Goal: Communication & Community: Answer question/provide support

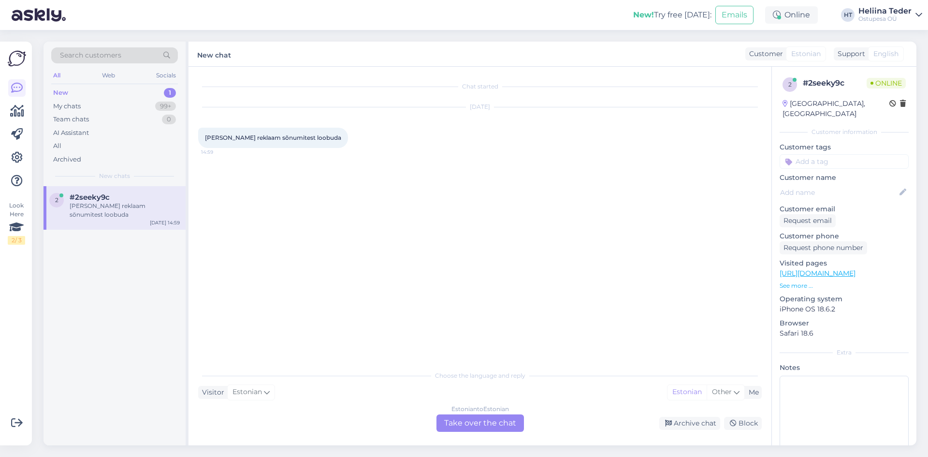
click at [509, 428] on div "Estonian to Estonian Take over the chat" at bounding box center [479, 422] width 87 height 17
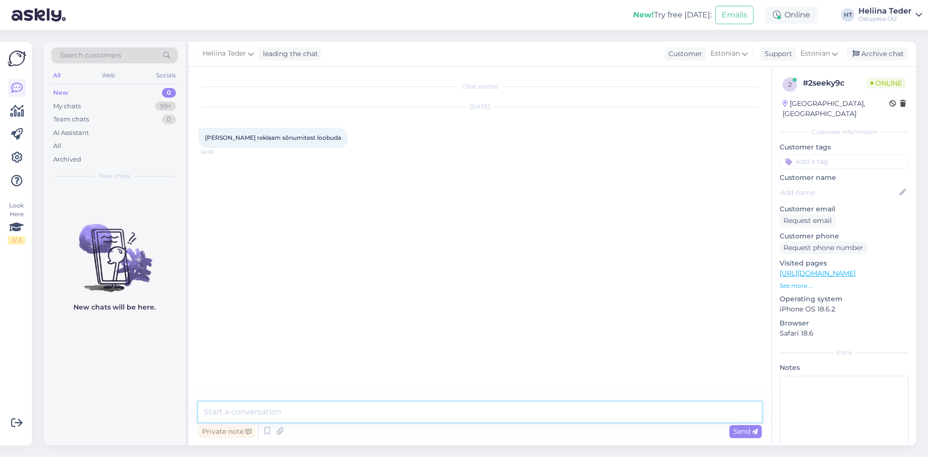
click at [262, 416] on textarea at bounding box center [479, 412] width 563 height 20
type textarea "Tere! Kas mõtlete e-maile? :)"
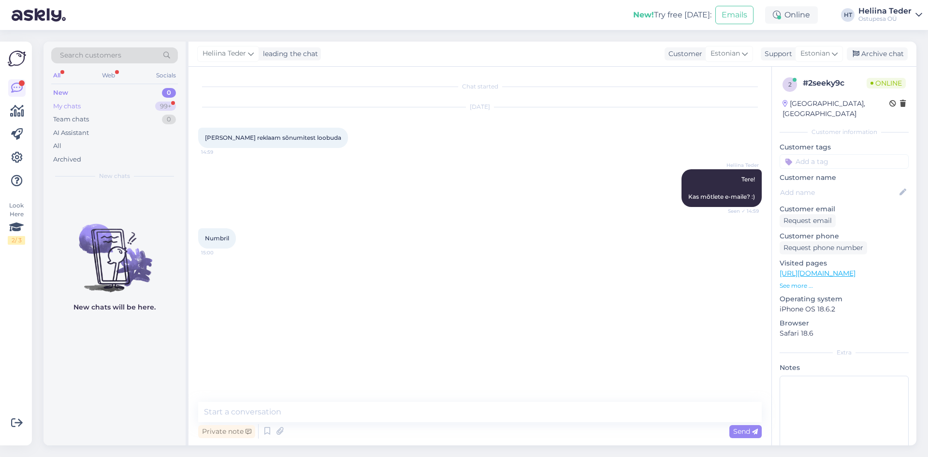
click at [100, 102] on div "My chats 99+" at bounding box center [114, 107] width 127 height 14
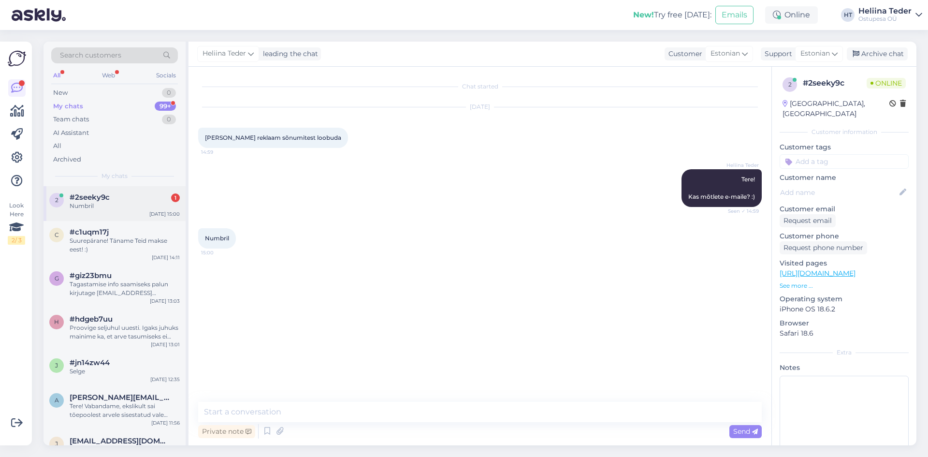
click at [95, 198] on span "#2seeky9c" at bounding box center [90, 197] width 40 height 9
click at [75, 92] on div "New 1" at bounding box center [114, 93] width 127 height 14
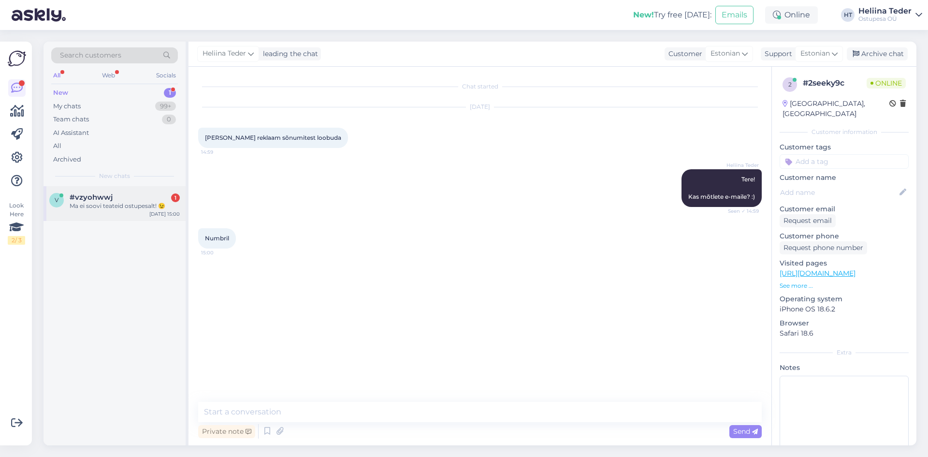
click at [101, 211] on div "v #vzyohwwj 1 Ma ei soovi teateid ostupesalt! 😉 [DATE] 15:00" at bounding box center [114, 203] width 142 height 35
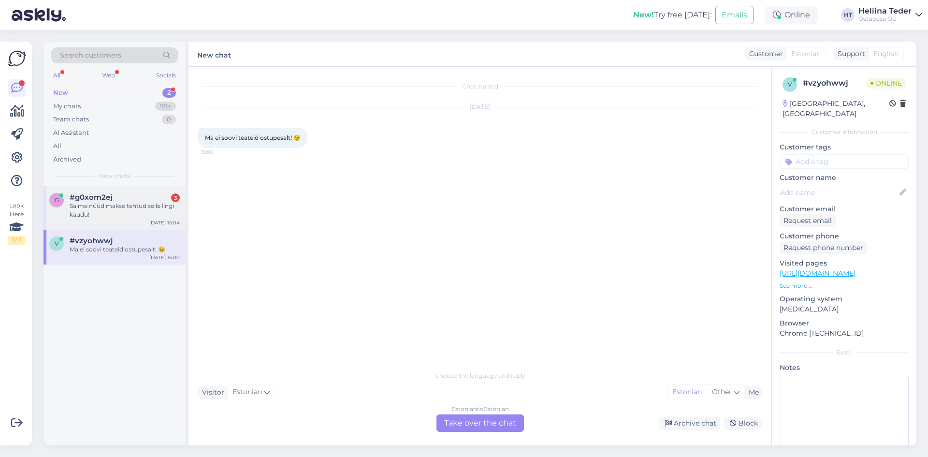
click at [116, 202] on div "Saime nüüd makse tehtud selle lingi kaudu!" at bounding box center [125, 210] width 110 height 17
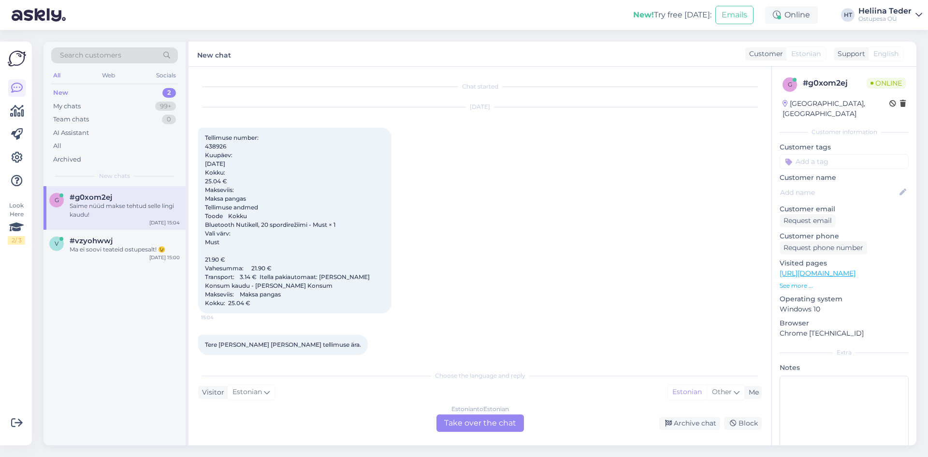
scroll to position [20, 0]
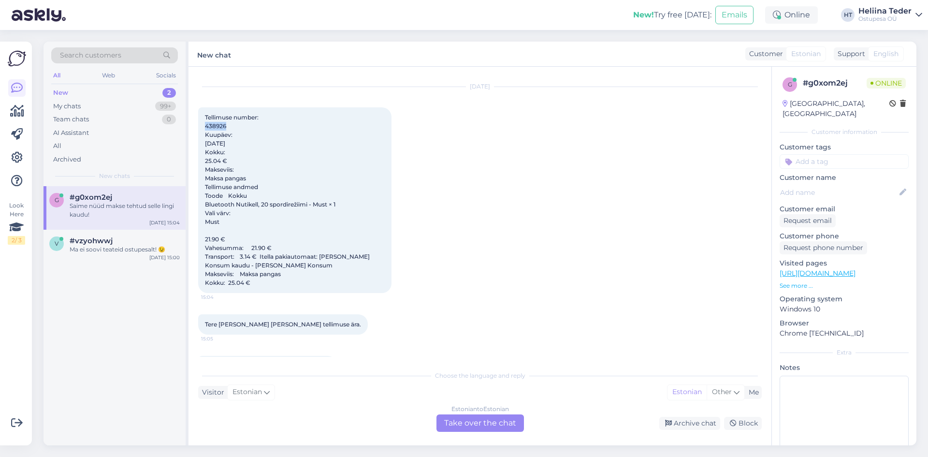
drag, startPoint x: 229, startPoint y: 127, endPoint x: 202, endPoint y: 128, distance: 26.6
click at [202, 128] on div "Tellimuse number: 438926 Kuupäev: [DATE] Kokku: 25.04 € Makseviis: Maksa pangas…" at bounding box center [294, 200] width 193 height 186
copy span "438926"
click at [478, 421] on div "Estonian to Estonian Take over the chat" at bounding box center [479, 422] width 87 height 17
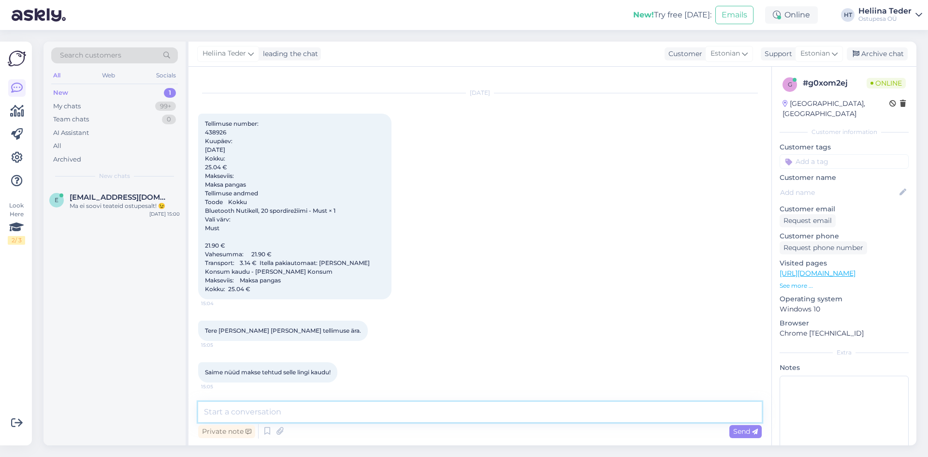
click at [312, 413] on textarea at bounding box center [479, 412] width 563 height 20
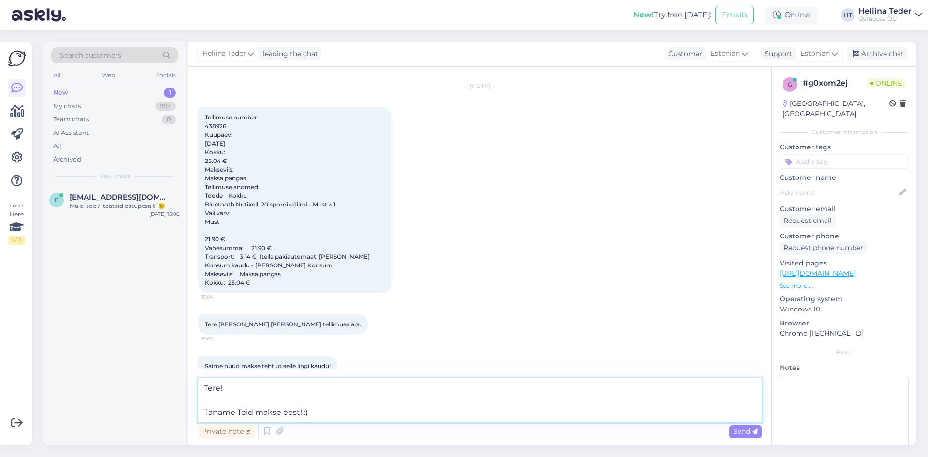
type textarea "Tere! Täname Teid makse eest! :)"
